Goal: Transaction & Acquisition: Purchase product/service

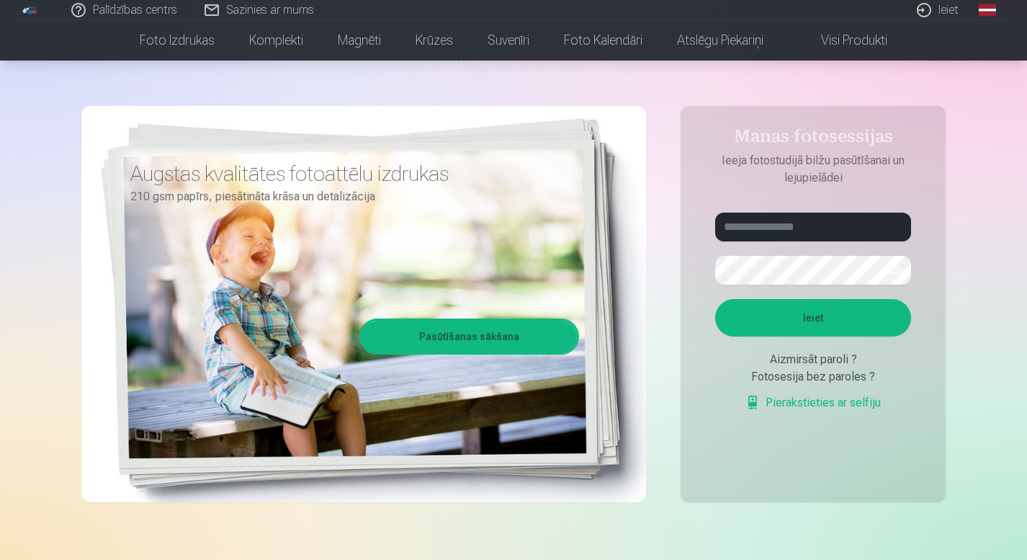
scroll to position [115, 0]
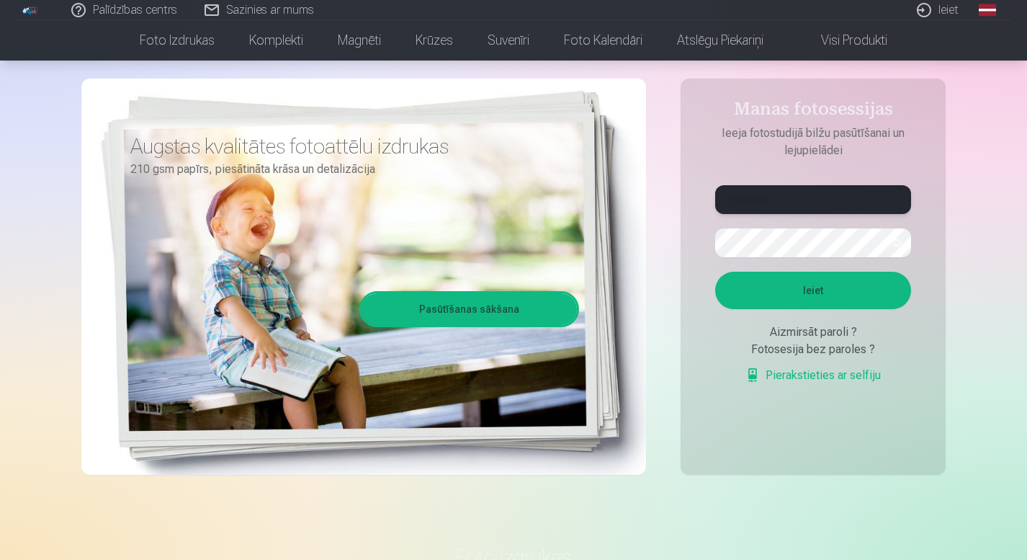
type input "**********"
click at [813, 290] on button "Ieiet" at bounding box center [813, 290] width 196 height 37
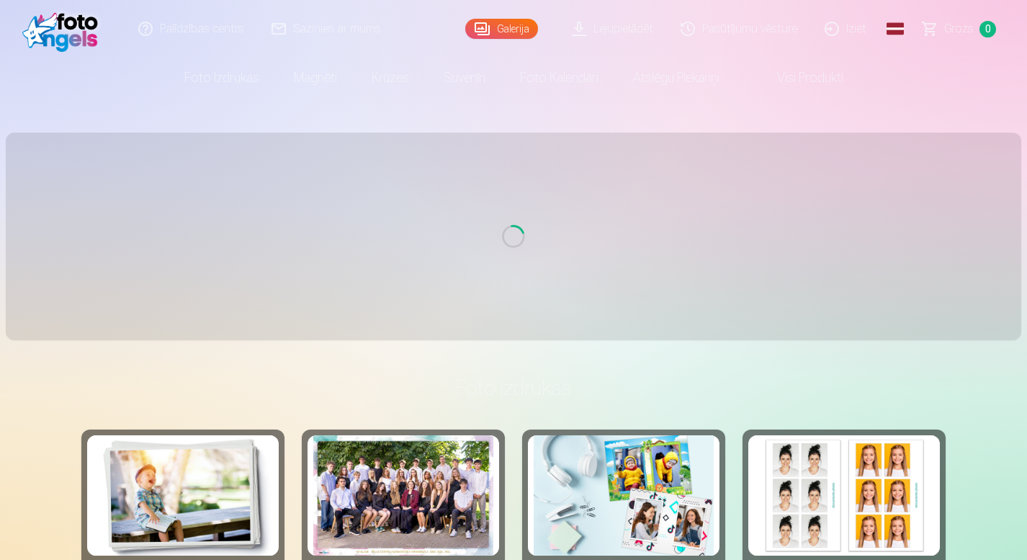
scroll to position [115, 0]
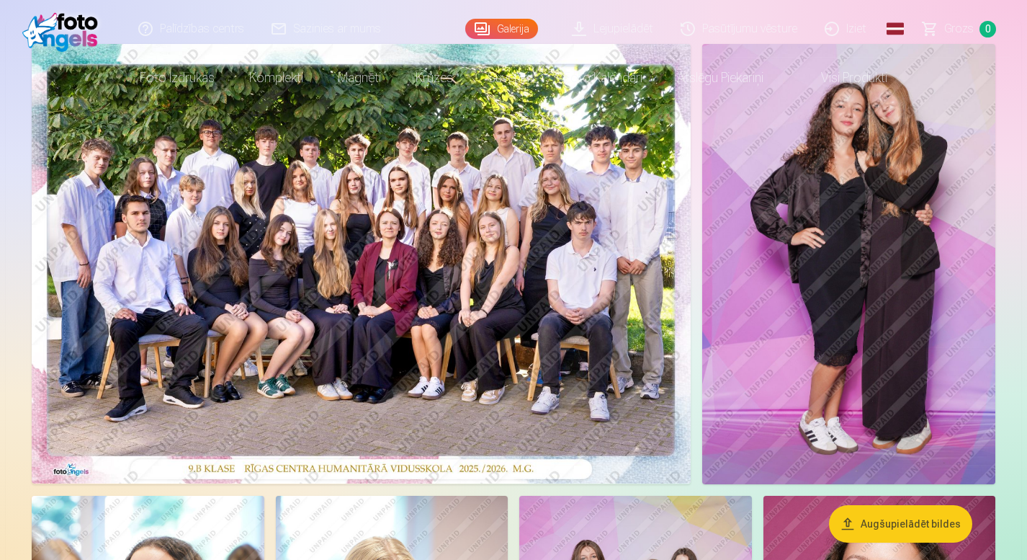
click at [547, 357] on img at bounding box center [361, 263] width 659 height 439
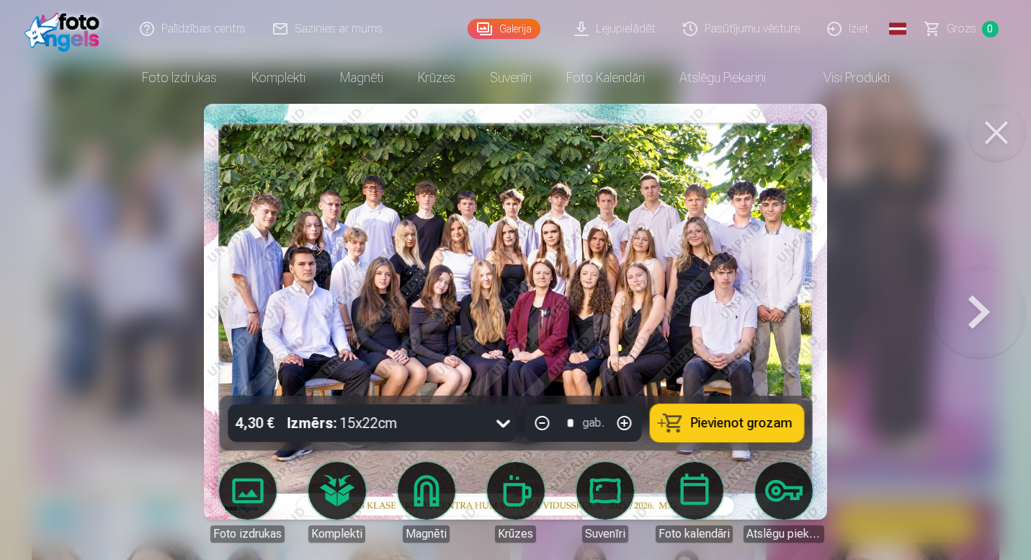
click at [980, 321] on button at bounding box center [979, 311] width 92 height 139
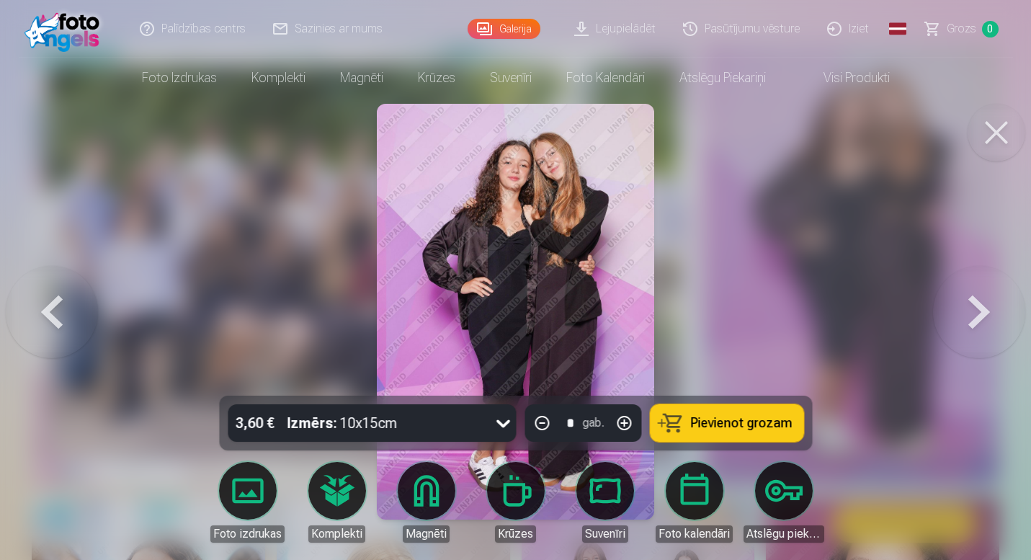
click at [980, 321] on button at bounding box center [979, 311] width 92 height 139
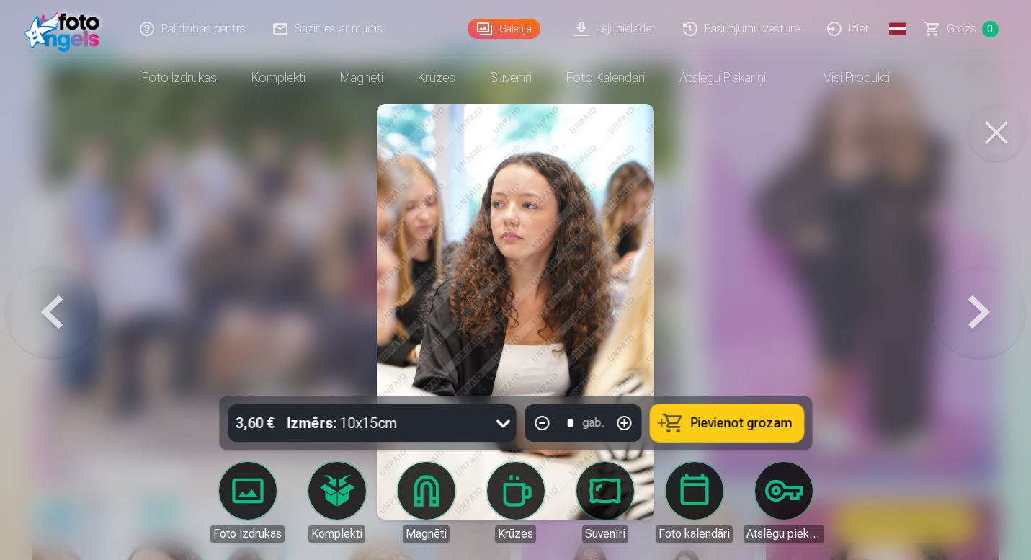
click at [980, 321] on button at bounding box center [979, 311] width 92 height 139
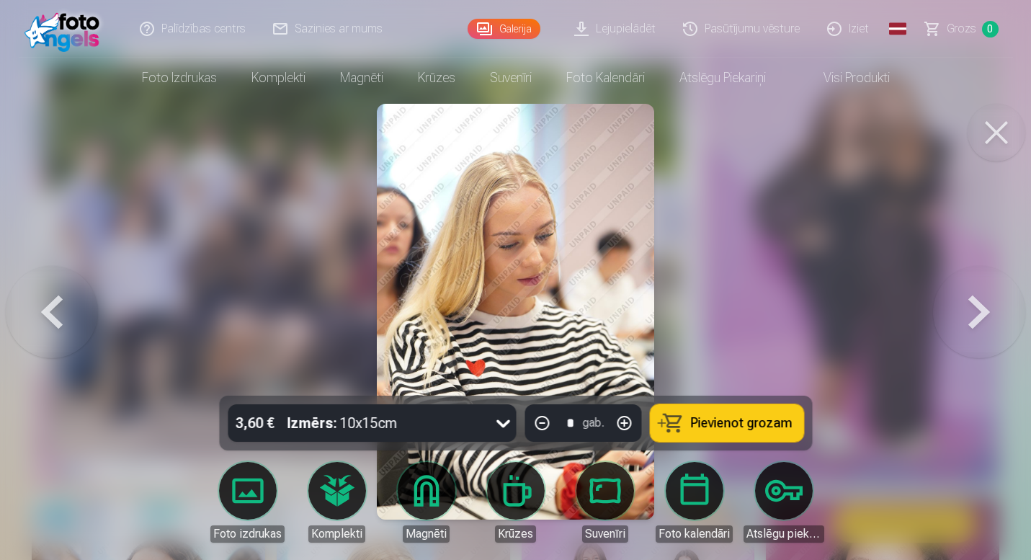
click at [980, 321] on button at bounding box center [979, 311] width 92 height 139
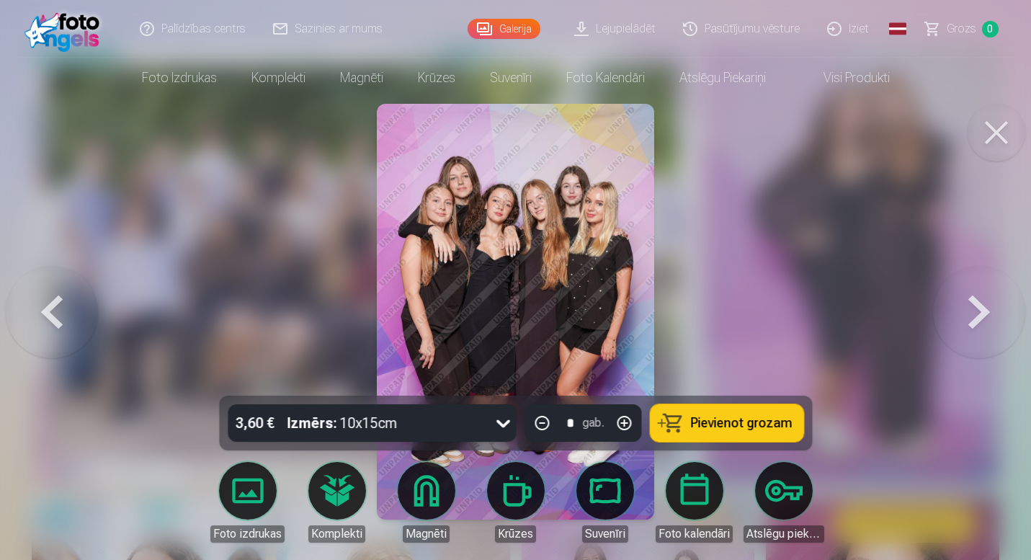
click at [980, 320] on button at bounding box center [979, 311] width 92 height 139
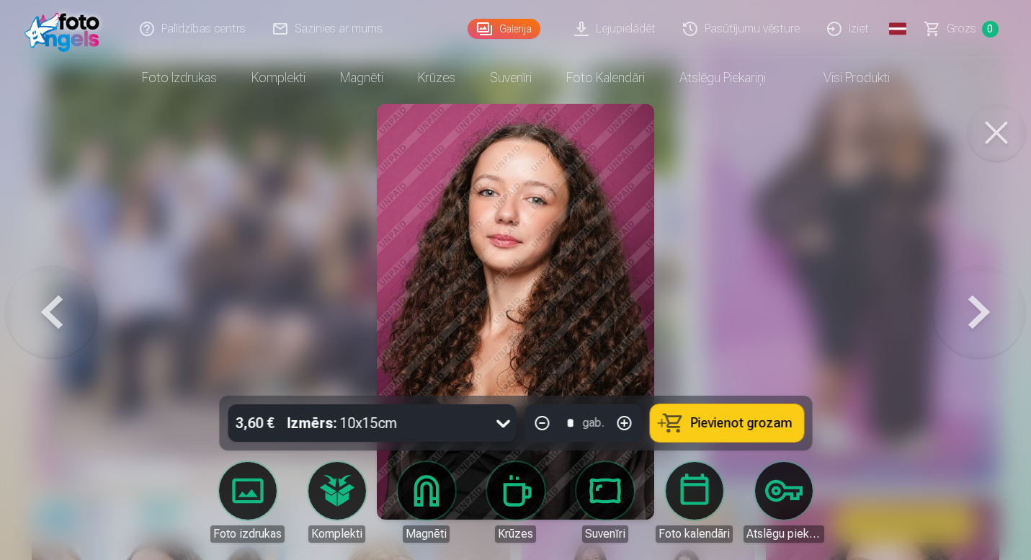
click at [980, 321] on button at bounding box center [979, 311] width 92 height 139
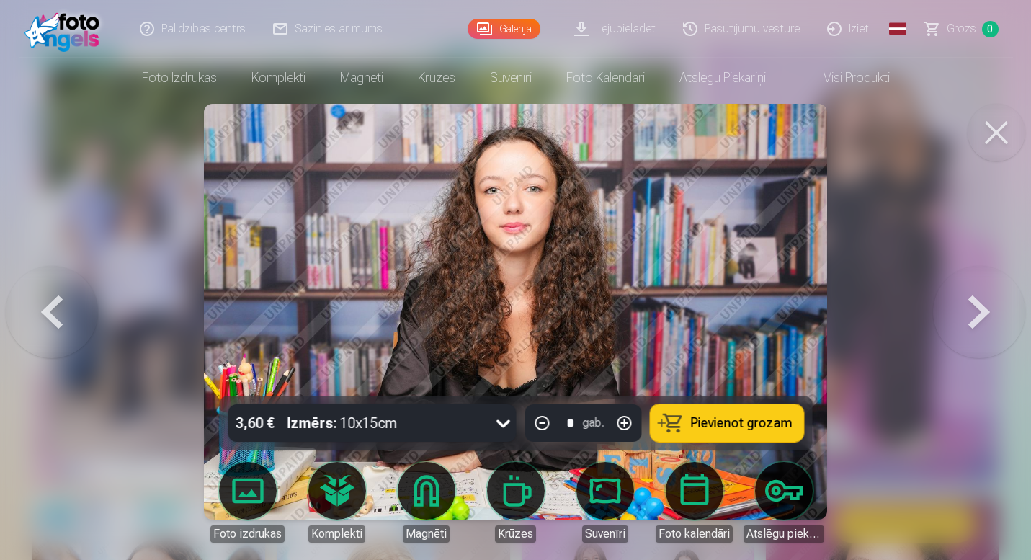
click at [981, 323] on button at bounding box center [979, 311] width 92 height 139
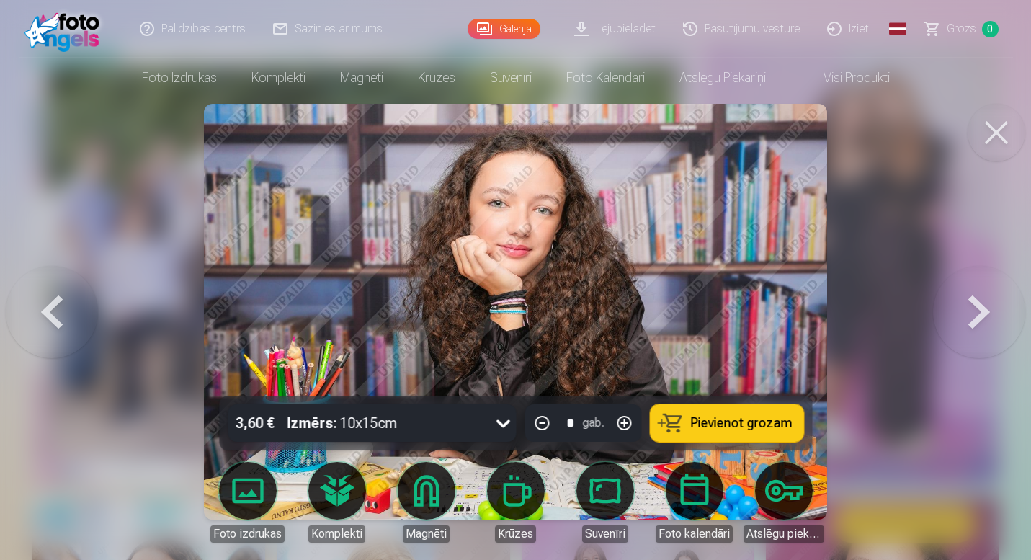
click at [983, 326] on button at bounding box center [979, 311] width 92 height 139
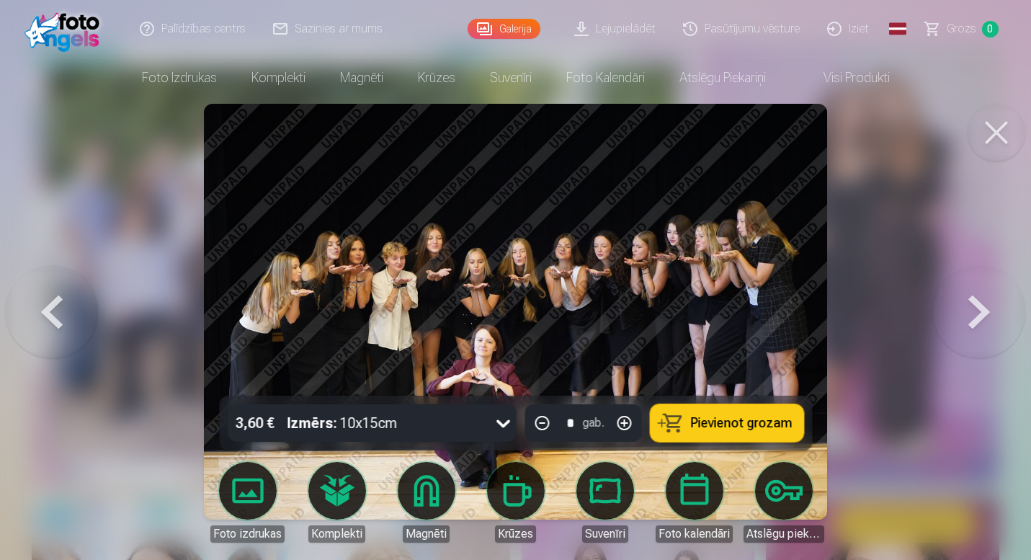
click at [983, 325] on button at bounding box center [979, 311] width 92 height 139
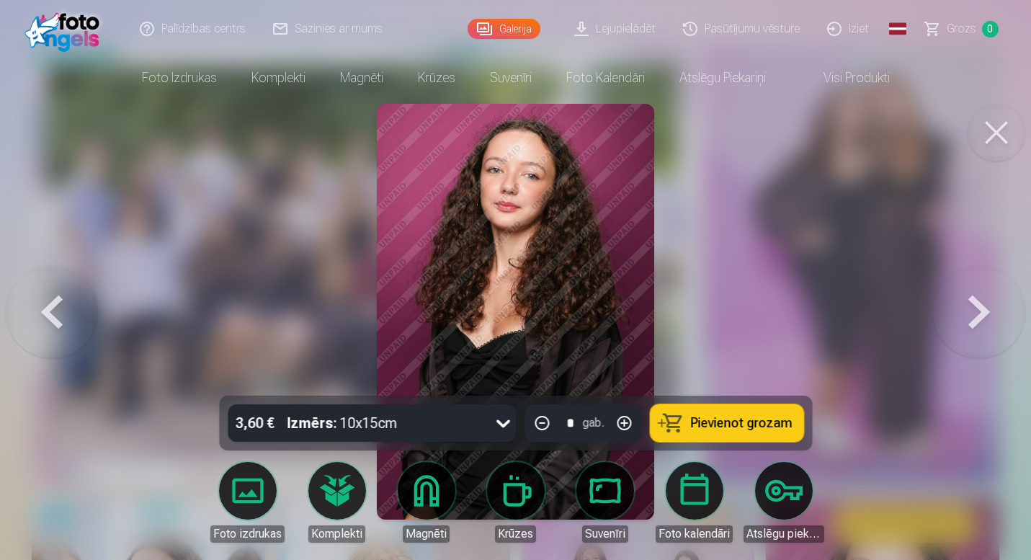
click at [983, 326] on button at bounding box center [979, 311] width 92 height 139
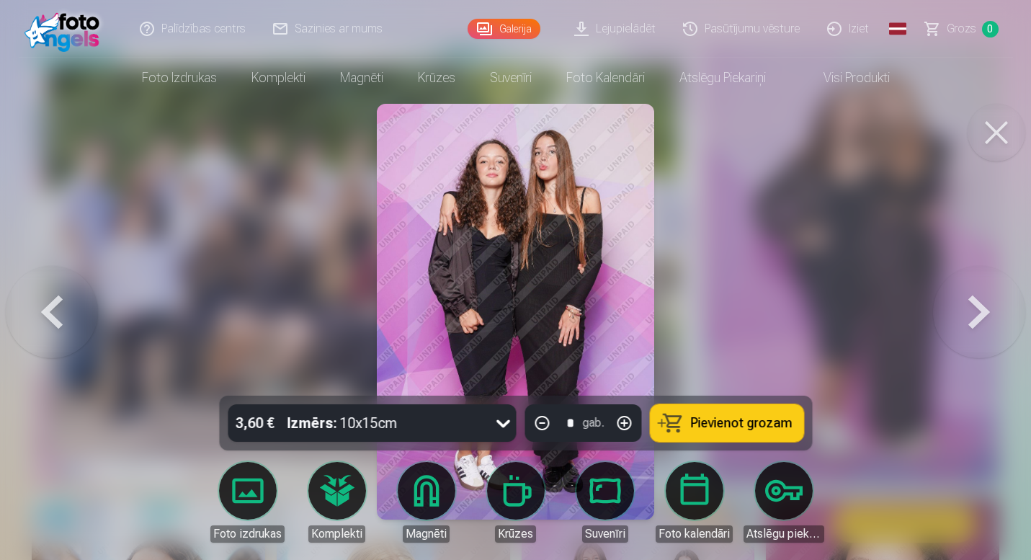
click at [983, 326] on button at bounding box center [979, 311] width 92 height 139
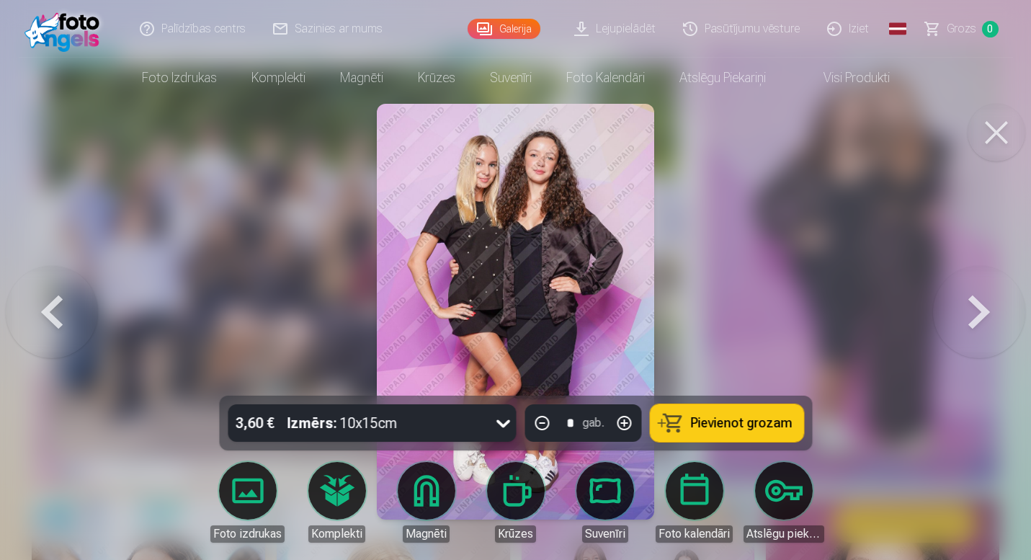
click at [983, 326] on button at bounding box center [979, 311] width 92 height 139
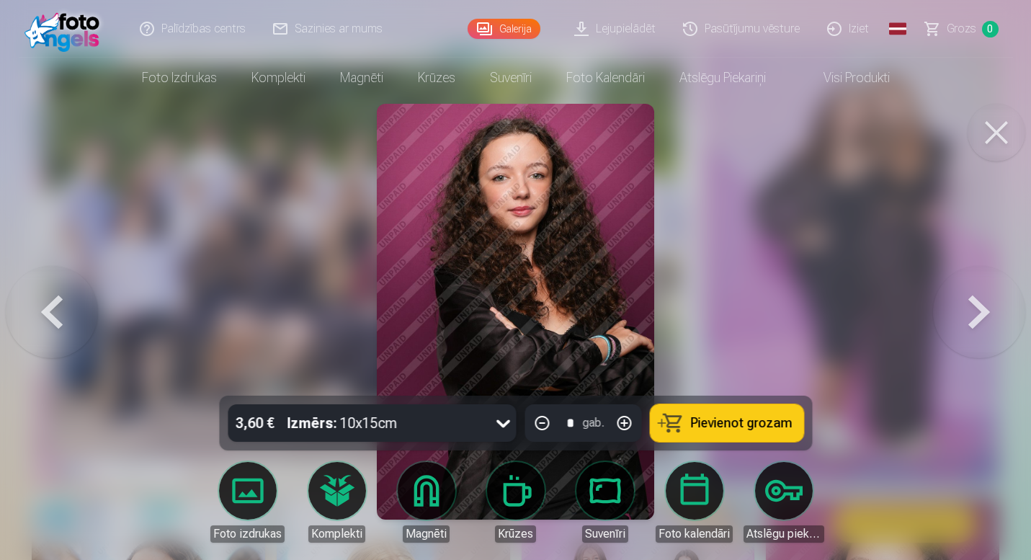
click at [983, 327] on button at bounding box center [979, 311] width 92 height 139
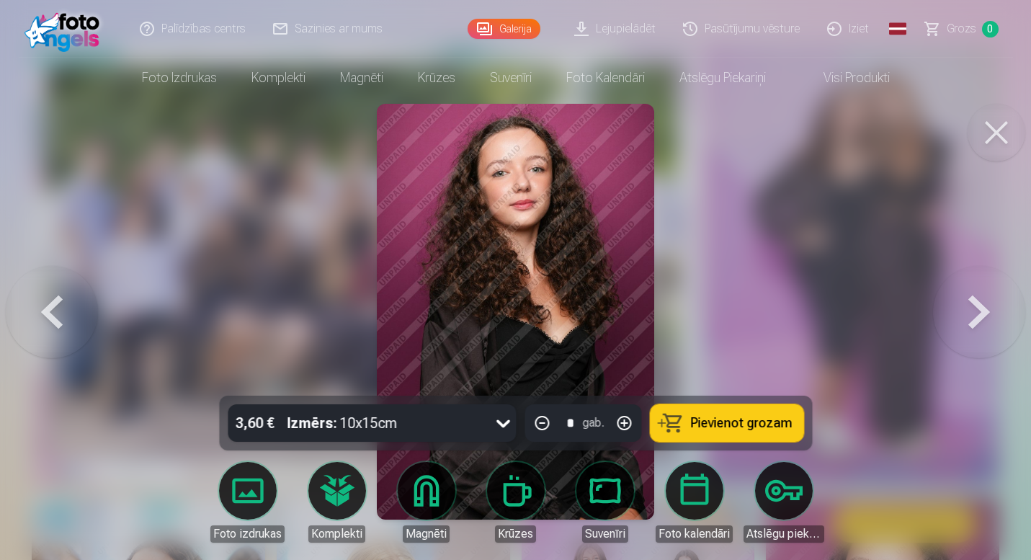
click at [983, 328] on button at bounding box center [979, 311] width 92 height 139
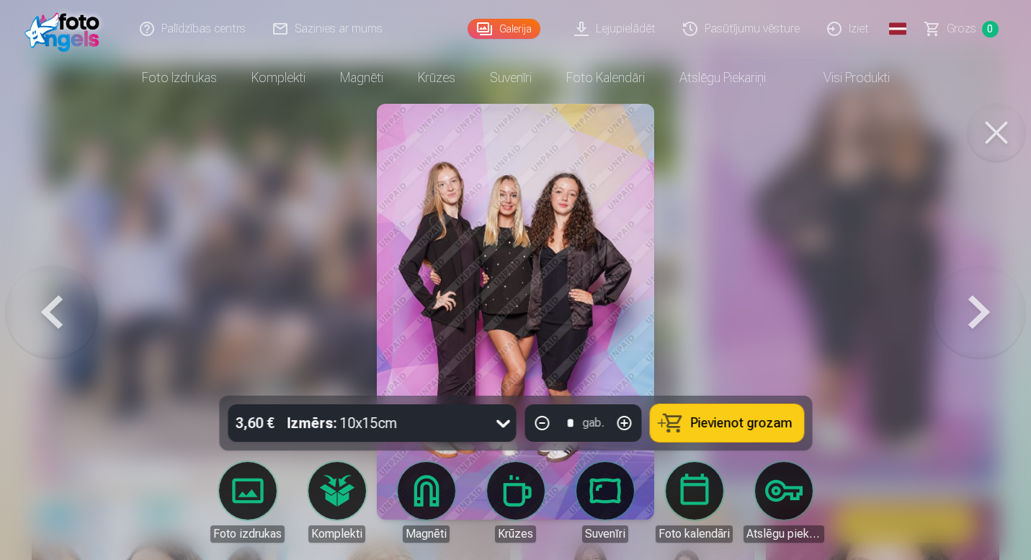
click at [983, 328] on button at bounding box center [979, 311] width 92 height 139
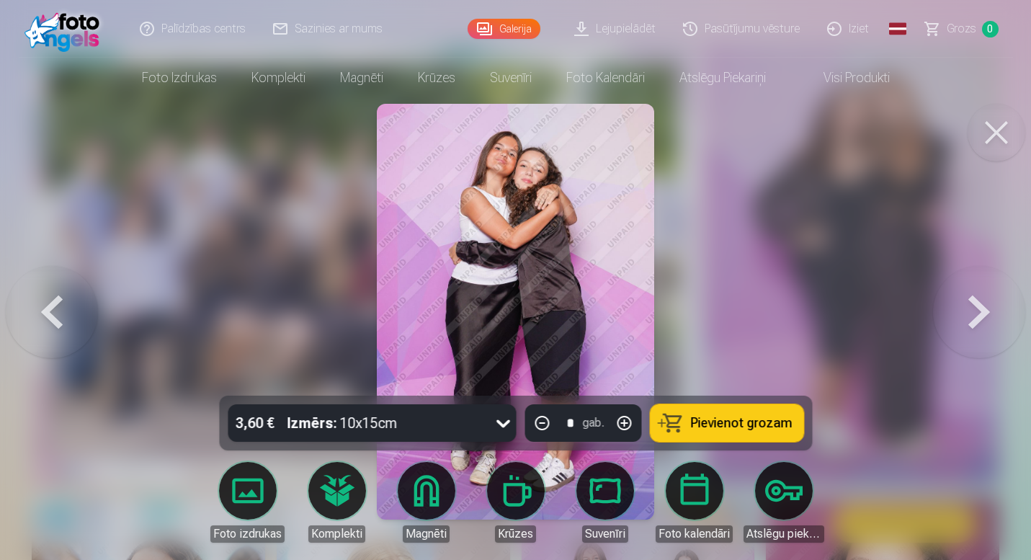
click at [984, 329] on button at bounding box center [979, 311] width 92 height 139
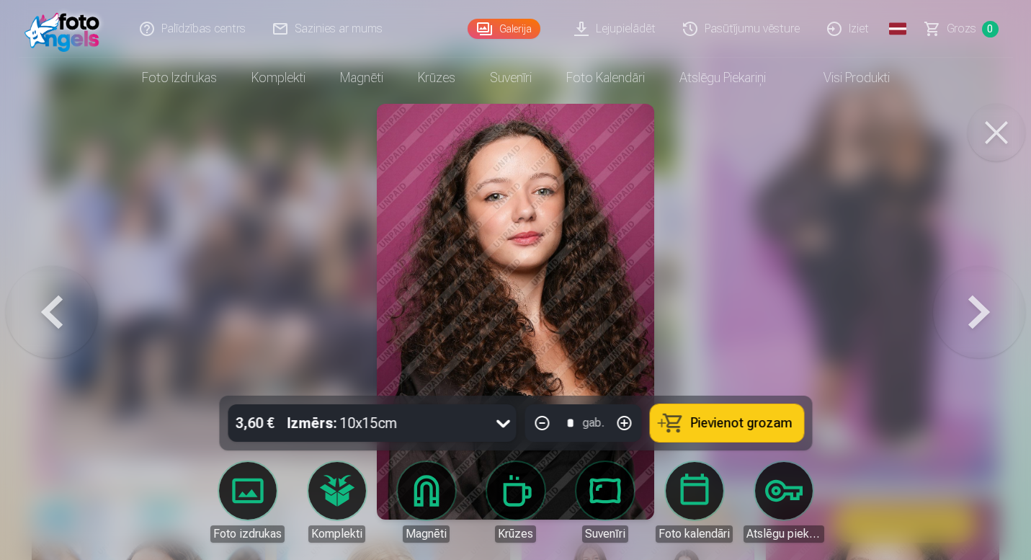
click at [985, 331] on button at bounding box center [979, 311] width 92 height 139
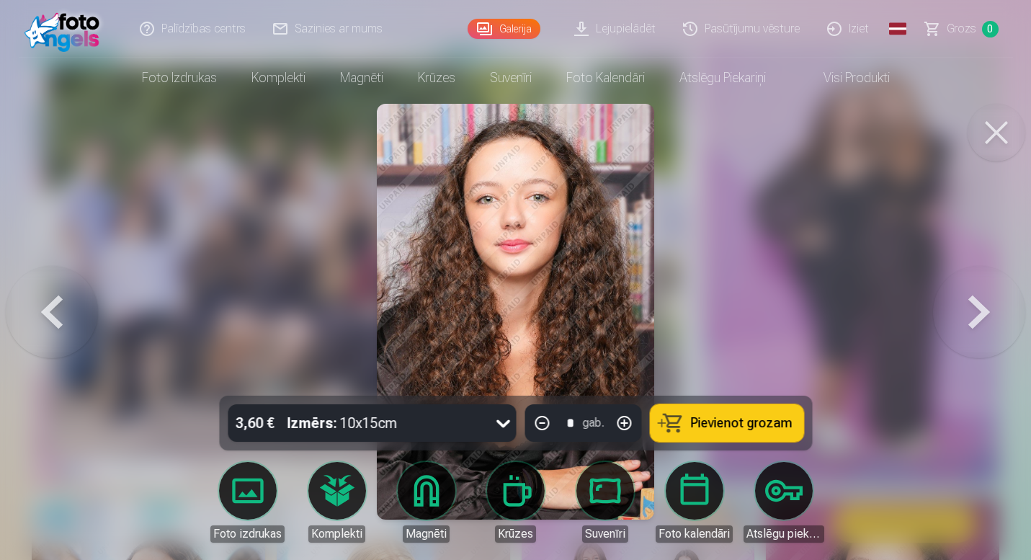
click at [986, 331] on button at bounding box center [979, 311] width 92 height 139
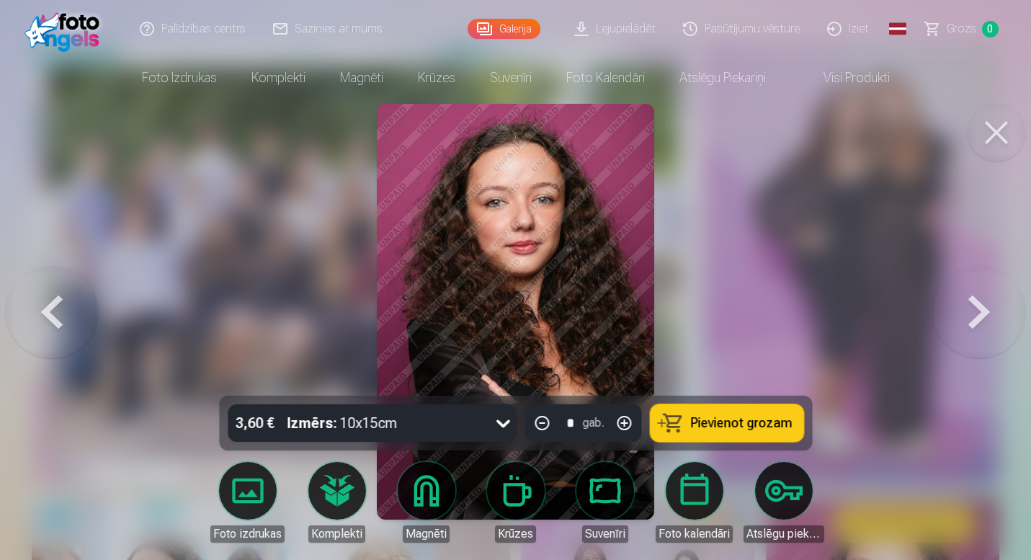
click at [987, 332] on button at bounding box center [979, 311] width 92 height 139
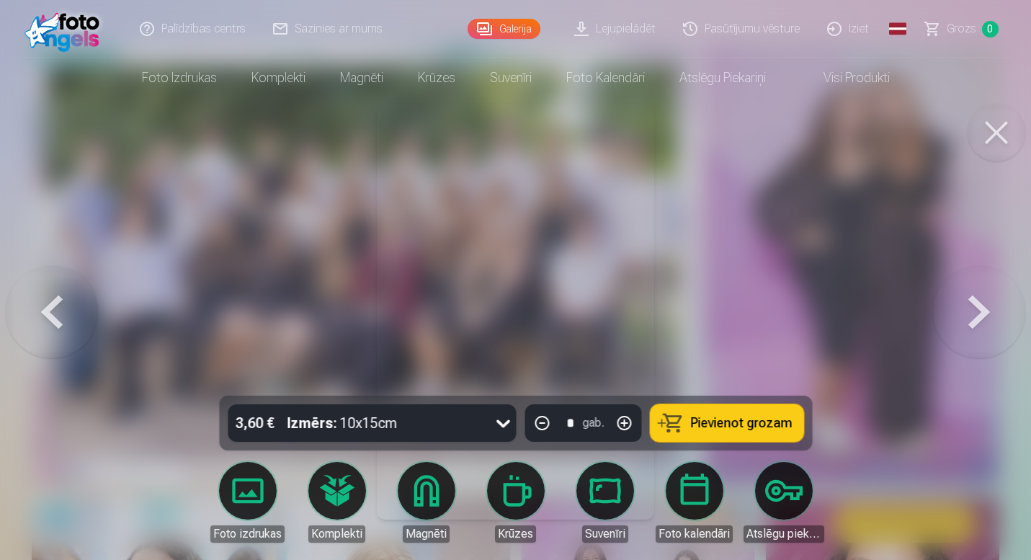
click at [988, 334] on button at bounding box center [979, 311] width 92 height 139
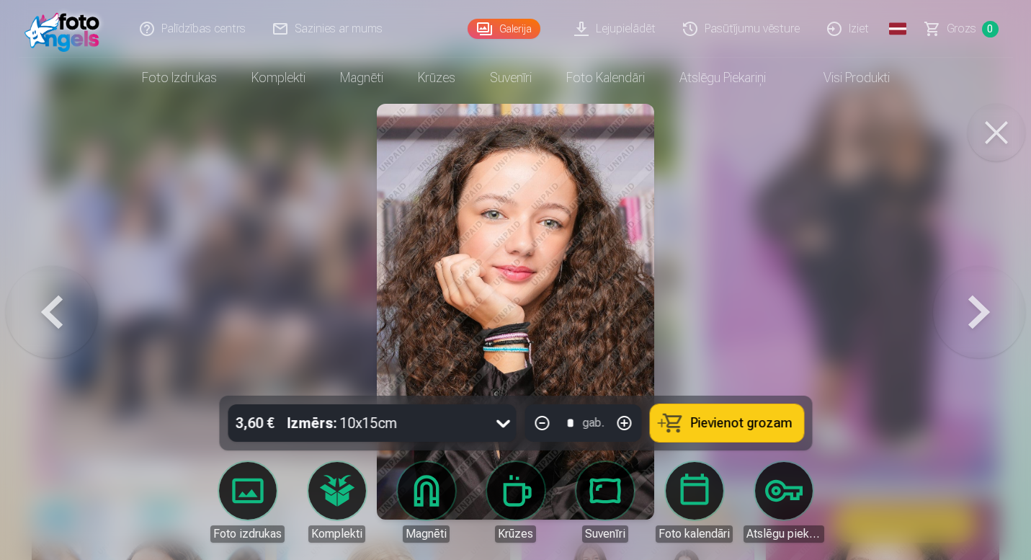
click at [988, 334] on button at bounding box center [979, 311] width 92 height 139
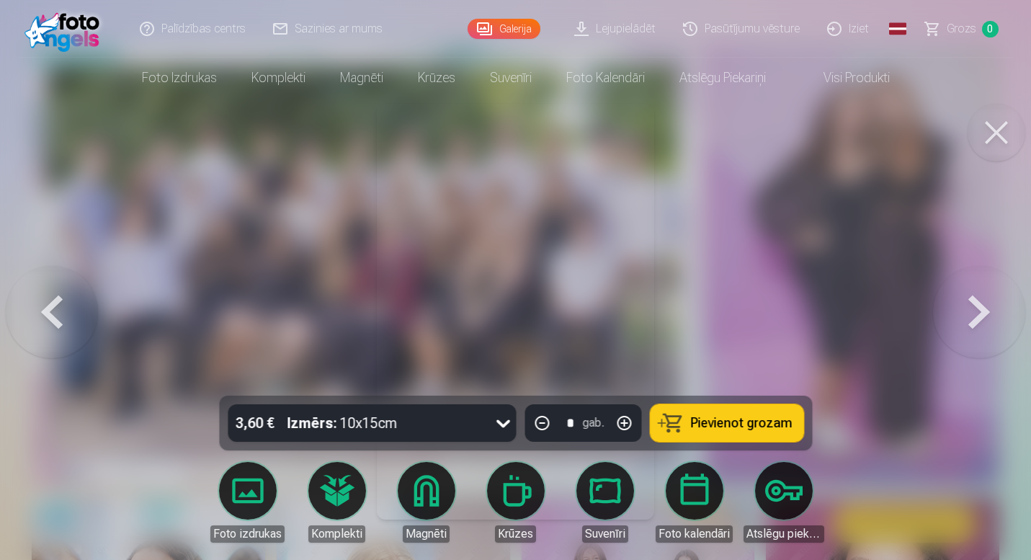
click at [989, 334] on button at bounding box center [979, 311] width 92 height 139
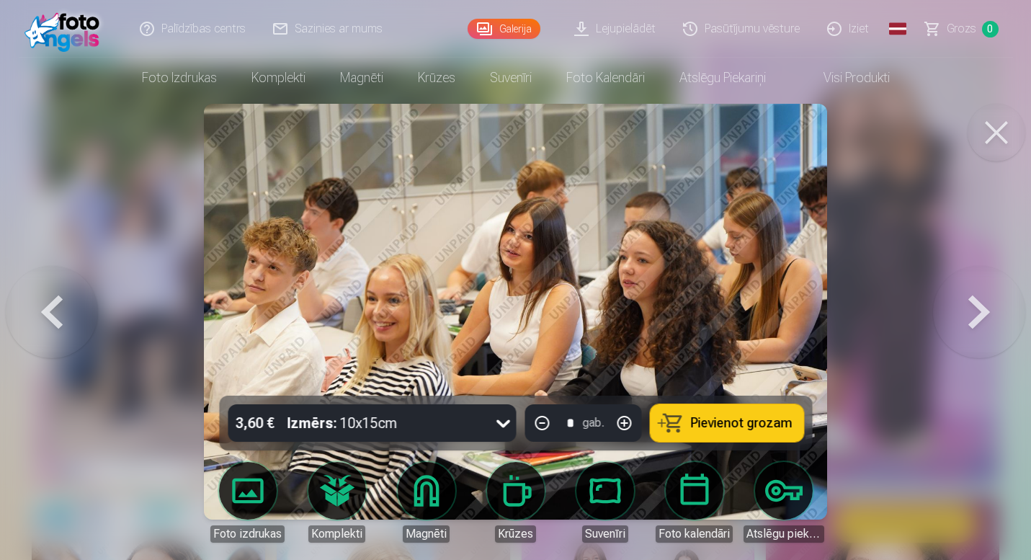
click at [989, 334] on button at bounding box center [979, 311] width 92 height 139
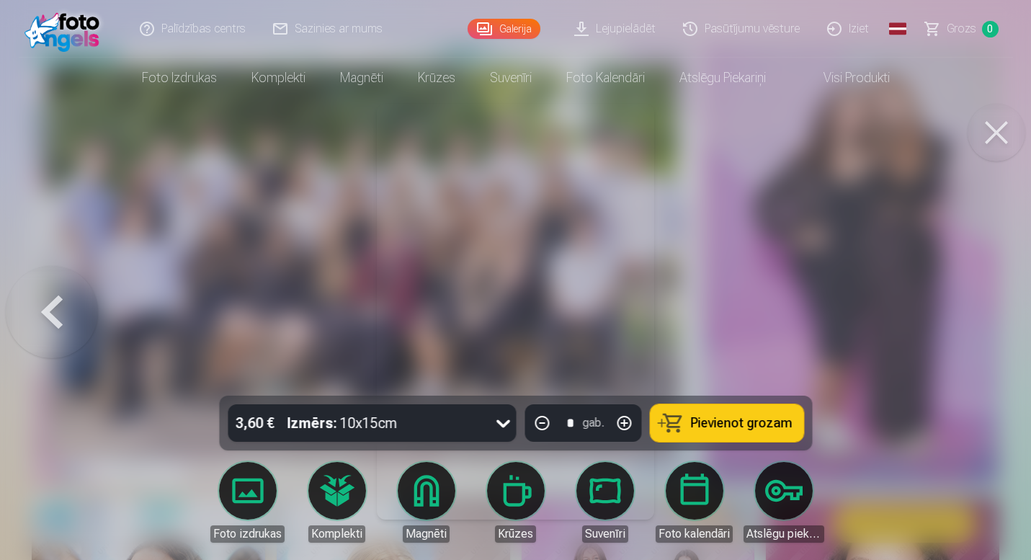
click at [1008, 138] on button at bounding box center [996, 133] width 58 height 58
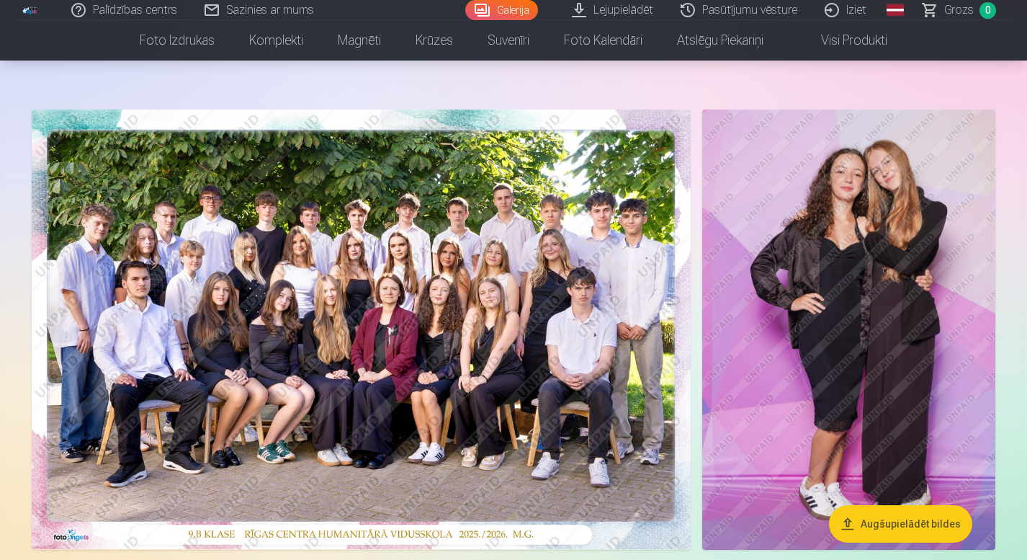
scroll to position [42, 0]
